Goal: Information Seeking & Learning: Find contact information

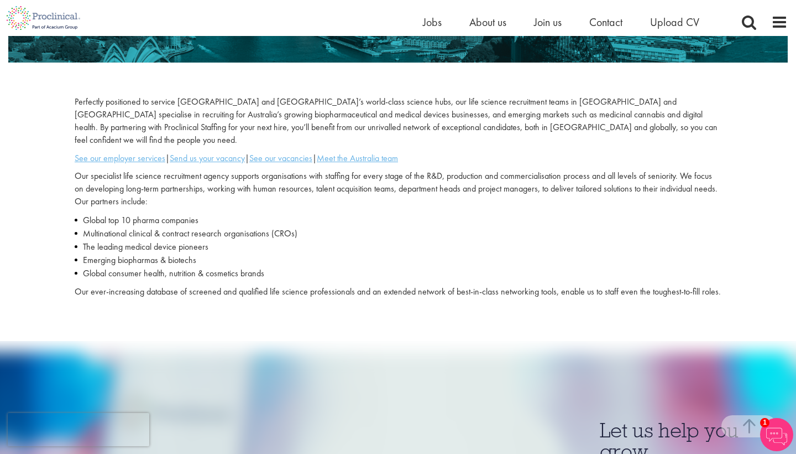
scroll to position [294, 0]
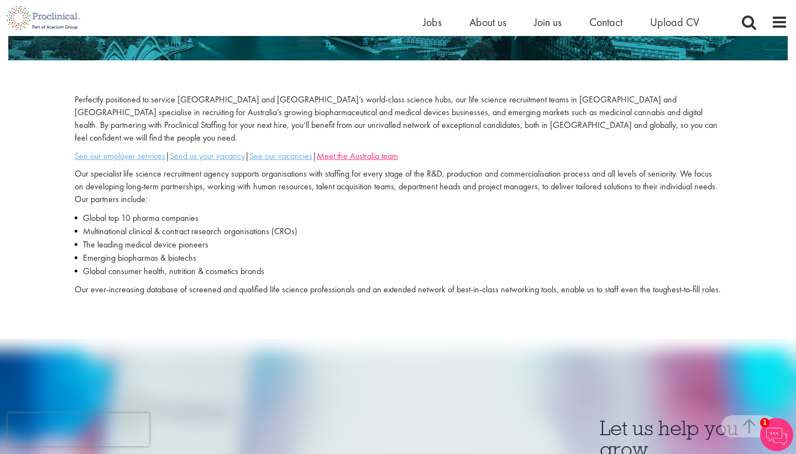
click at [372, 150] on u "Meet the Australia team" at bounding box center [357, 156] width 81 height 12
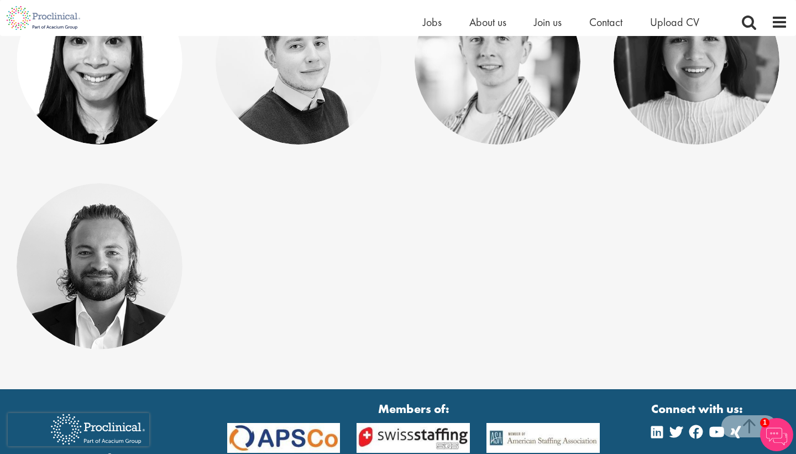
scroll to position [249, 0]
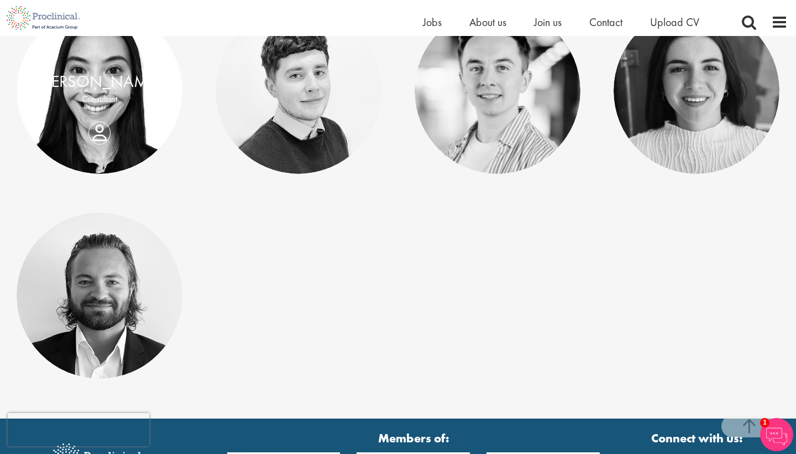
click at [143, 81] on link "Pamela Phoumavong" at bounding box center [100, 81] width 122 height 21
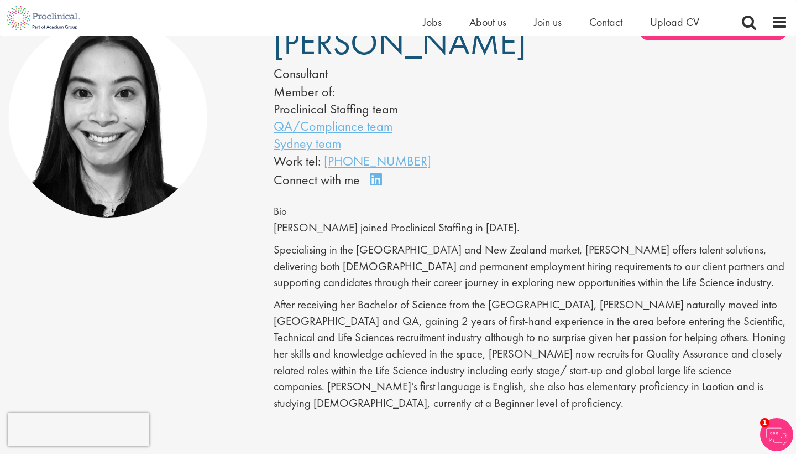
scroll to position [105, 0]
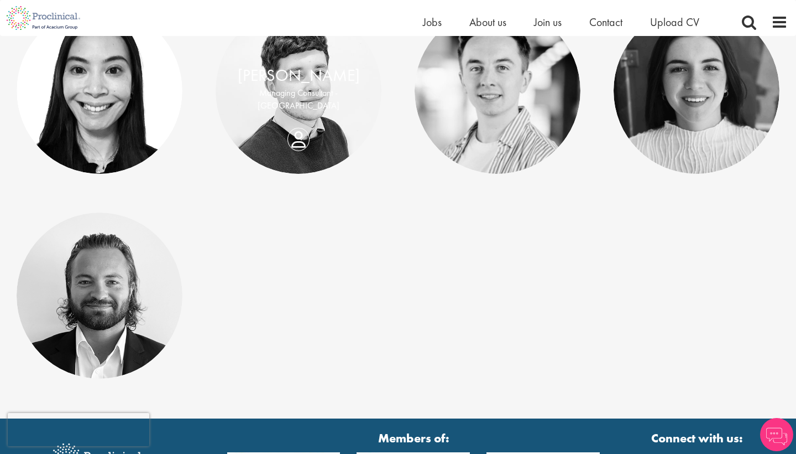
click at [296, 74] on link "[PERSON_NAME]" at bounding box center [299, 74] width 122 height 21
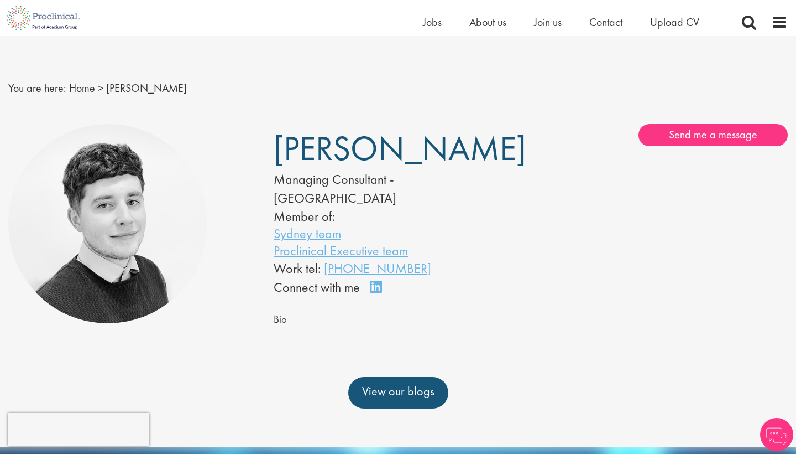
scroll to position [73, 0]
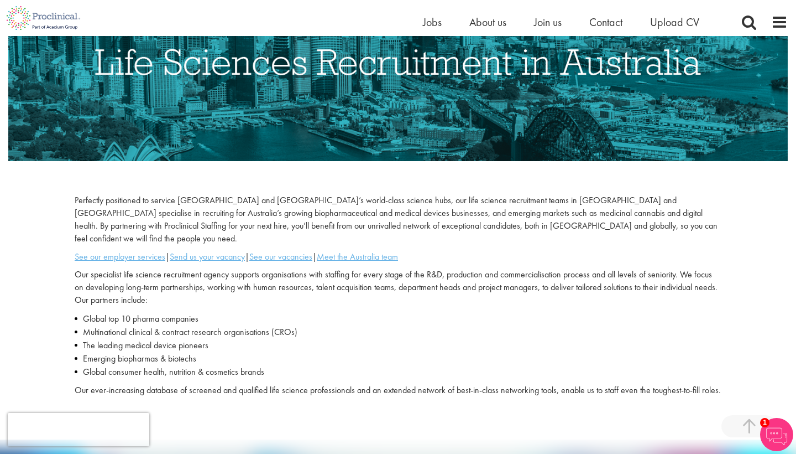
scroll to position [194, 0]
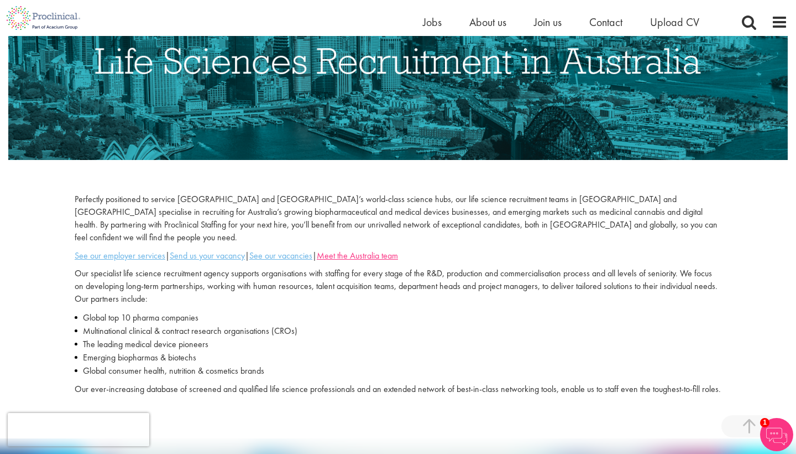
click at [347, 249] on u "Meet the Australia team" at bounding box center [357, 255] width 81 height 12
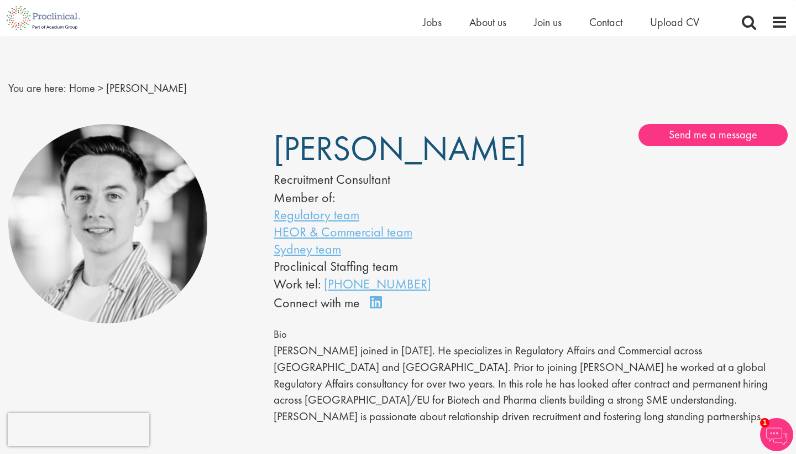
scroll to position [67, 0]
